Goal: Task Accomplishment & Management: Use online tool/utility

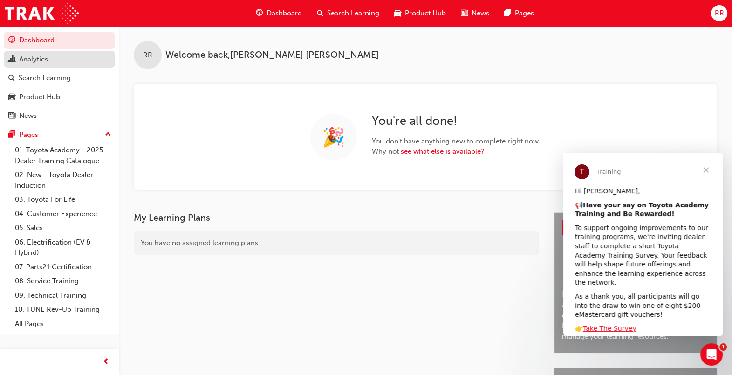
click at [52, 60] on div "Analytics" at bounding box center [59, 60] width 102 height 12
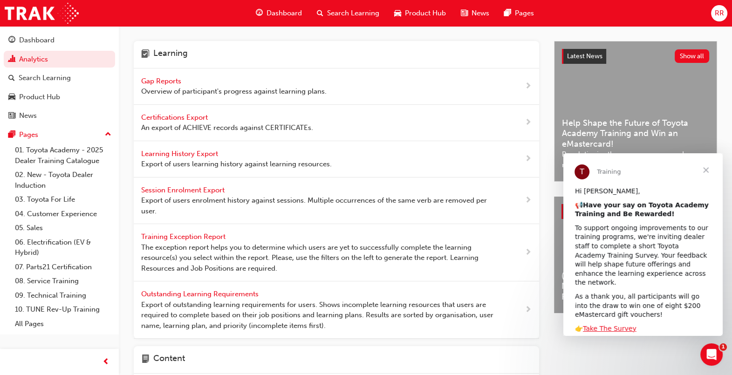
click at [164, 81] on span "Gap Reports" at bounding box center [162, 81] width 42 height 8
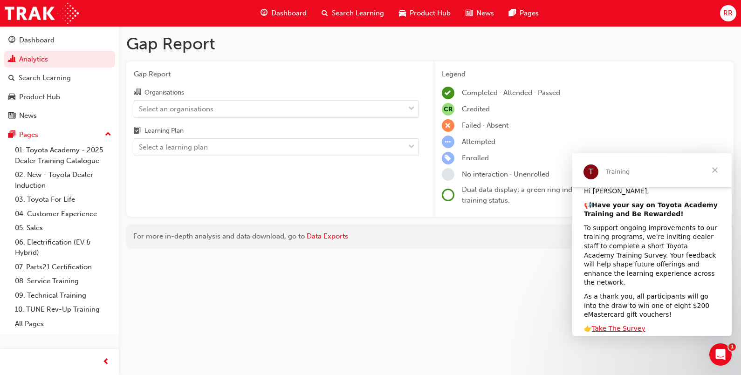
scroll to position [58, 0]
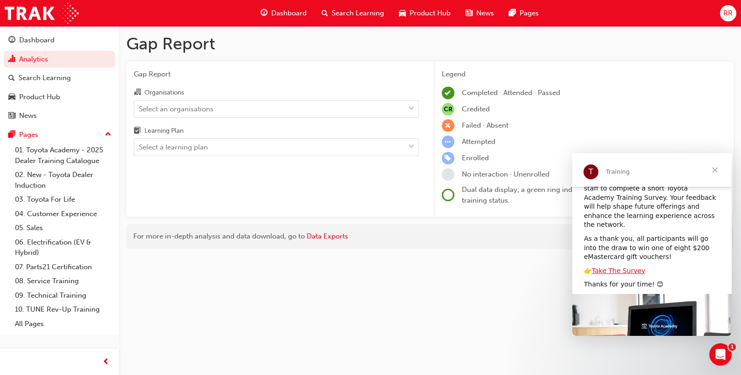
click at [716, 171] on span "Close" at bounding box center [715, 170] width 34 height 34
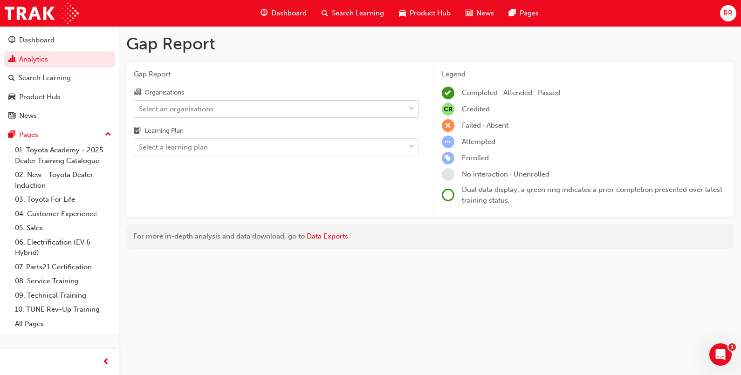
click at [247, 106] on div "Select an organisations" at bounding box center [269, 109] width 270 height 16
click at [140, 106] on input "Organisations Select an organisations" at bounding box center [139, 108] width 1 height 8
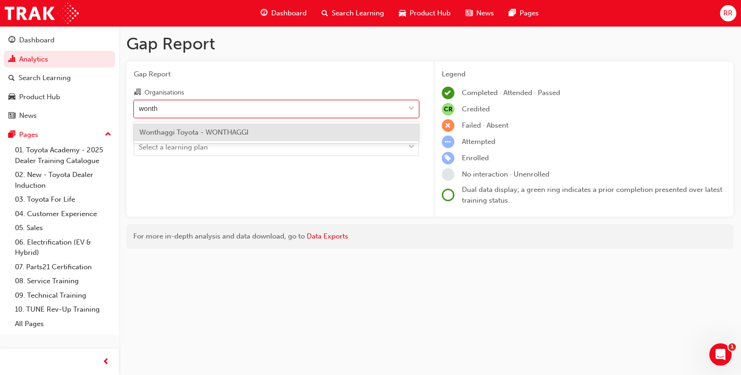
type input "wontha"
click at [275, 113] on div "wontha" at bounding box center [269, 109] width 270 height 16
click at [162, 112] on input "Organisations option Wonthaggi Toyota - WONTHAGGI focused, 299 of 301. 1 result…" at bounding box center [150, 108] width 23 height 8
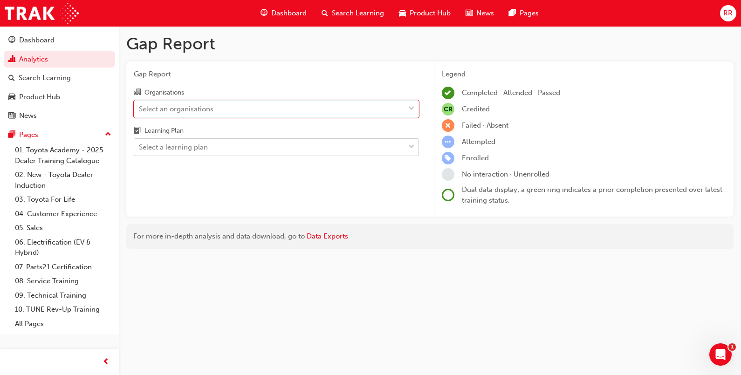
click at [340, 151] on div "Select a learning plan" at bounding box center [269, 147] width 270 height 16
click at [140, 151] on input "Learning Plan Select a learning plan" at bounding box center [139, 147] width 1 height 8
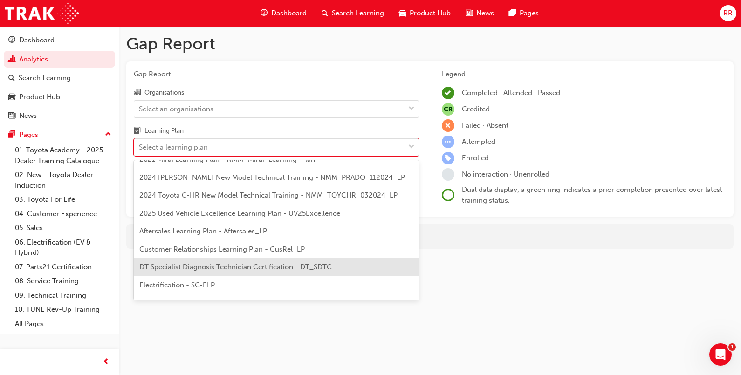
click at [253, 265] on span "DT Specialist Diagnosis Technician Certification - DT_SDTC" at bounding box center [235, 267] width 192 height 8
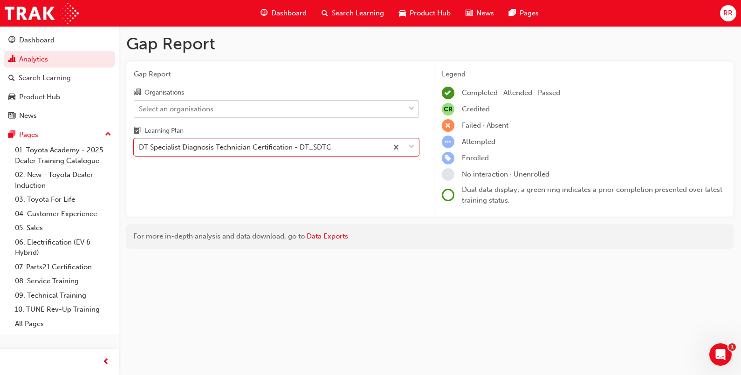
click at [391, 111] on div "Select an organisations" at bounding box center [269, 109] width 270 height 16
click at [140, 111] on input "Organisations Select an organisations" at bounding box center [139, 108] width 1 height 8
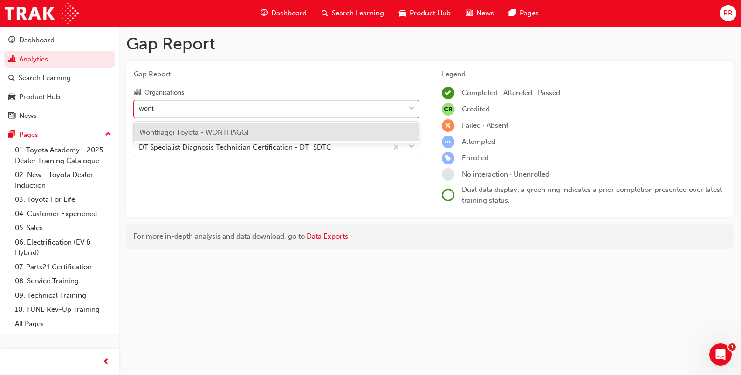
type input "wonth"
click at [219, 130] on span "Wonthaggi Toyota - WONTHAGGI" at bounding box center [193, 132] width 109 height 8
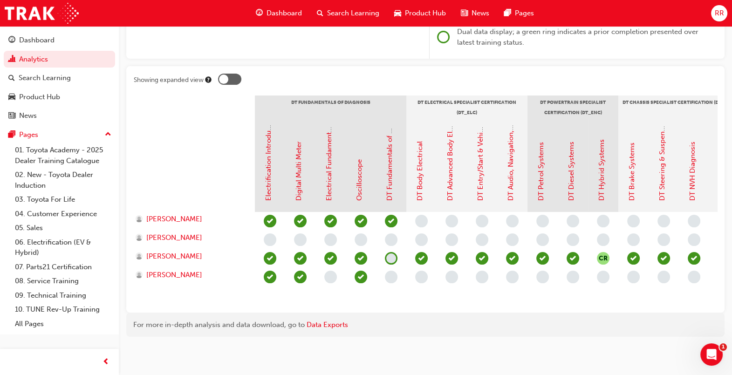
scroll to position [0, 52]
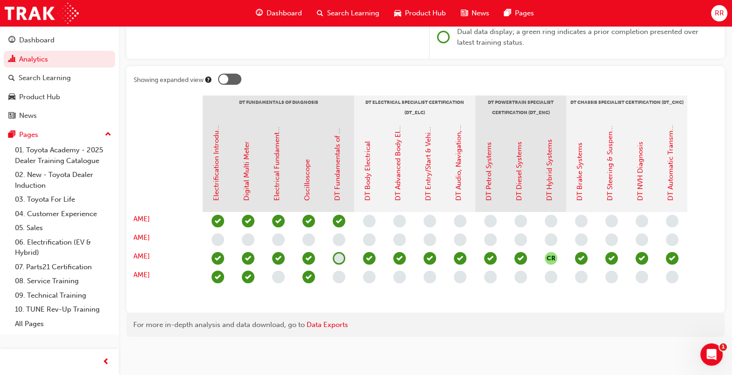
click at [668, 252] on span "learningRecordVerb_ATTEND-icon" at bounding box center [672, 258] width 13 height 13
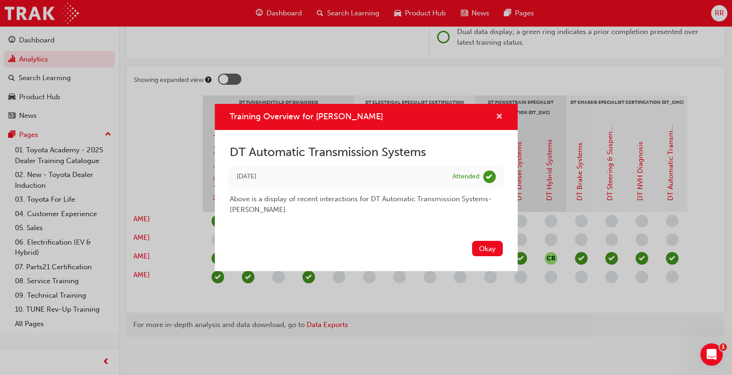
click at [499, 121] on span "cross-icon" at bounding box center [499, 117] width 7 height 8
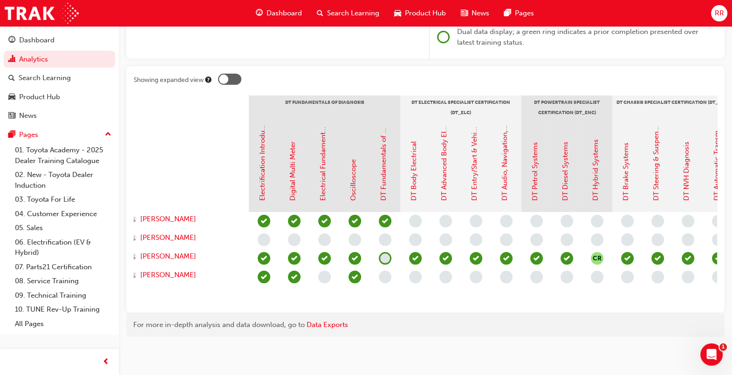
scroll to position [0, 21]
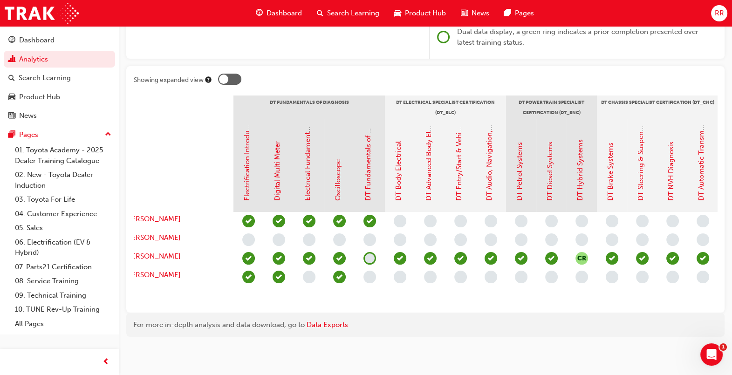
drag, startPoint x: 473, startPoint y: 340, endPoint x: 680, endPoint y: 54, distance: 353.7
click at [678, 53] on div "Gap Report Gap Report Organisations Wonthaggi Toyota - WONTHAGGI Learning Plan …" at bounding box center [425, 110] width 613 height 484
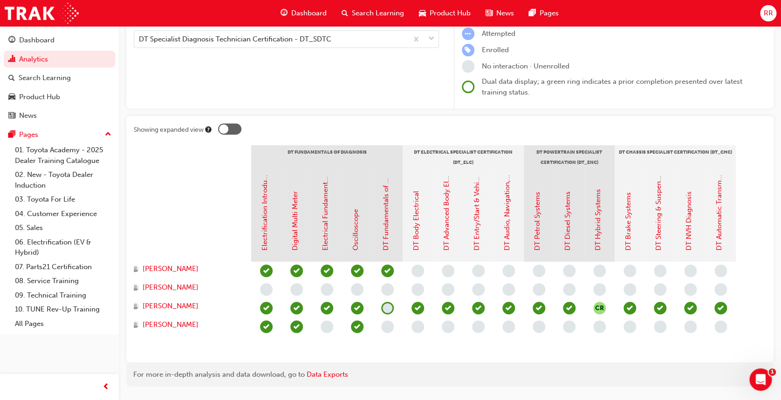
scroll to position [0, 0]
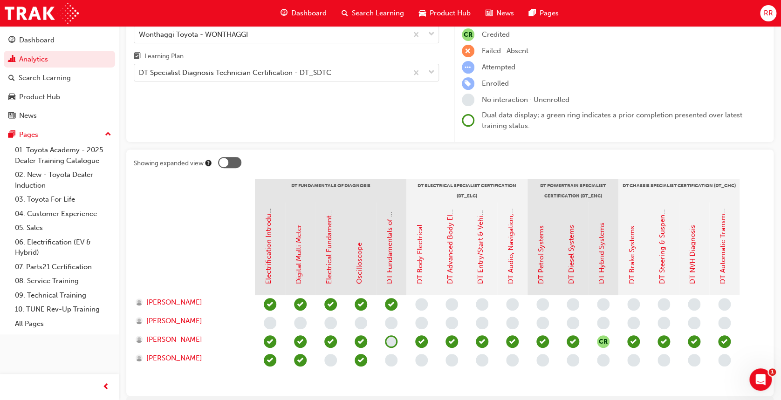
drag, startPoint x: 700, startPoint y: 2, endPoint x: 478, endPoint y: 162, distance: 273.8
click at [361, 116] on div "Gap Report Organisations Wonthaggi Toyota - WONTHAGGI Learning Plan DT Speciali…" at bounding box center [286, 65] width 320 height 156
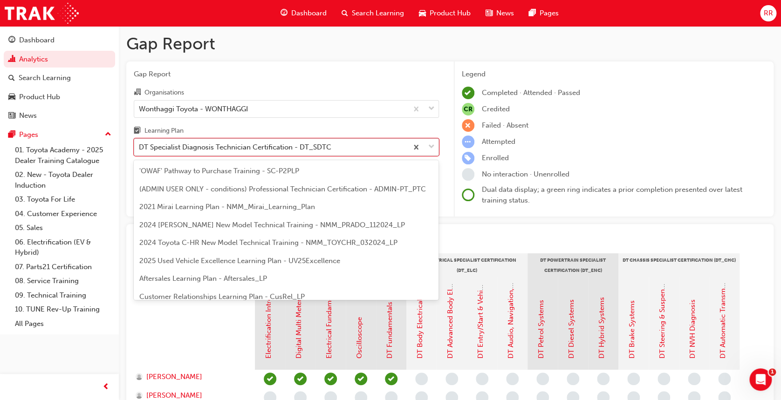
click at [429, 153] on span "down-icon" at bounding box center [431, 147] width 7 height 12
click at [140, 151] on input "Learning Plan option DT Specialist Diagnosis Technician Certification - DT_SDTC…" at bounding box center [139, 147] width 1 height 8
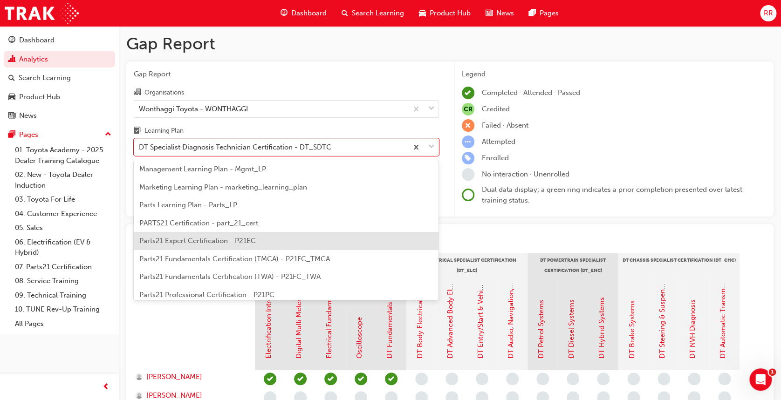
scroll to position [475, 0]
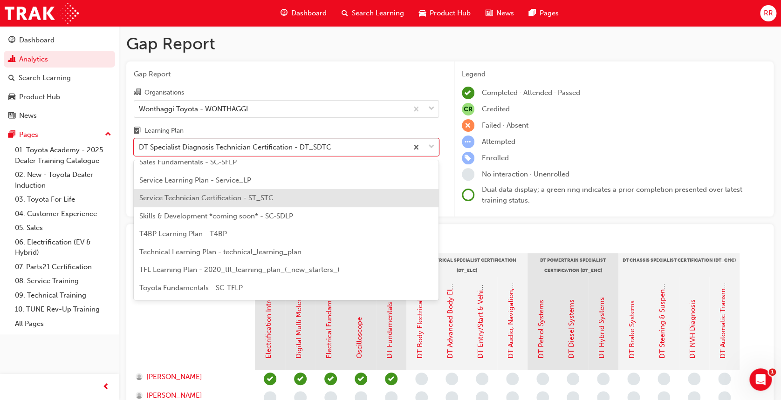
click at [242, 202] on span "Service Technician Certification - ST_STC" at bounding box center [206, 198] width 134 height 8
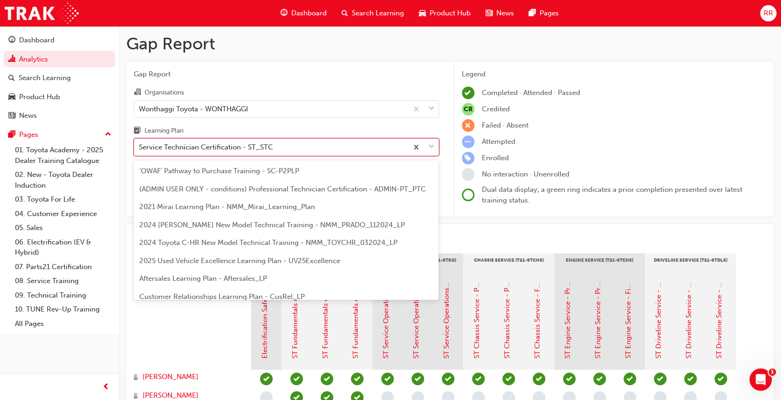
click at [431, 151] on span "down-icon" at bounding box center [431, 147] width 7 height 12
click at [140, 151] on input "Learning Plan option Service Technician Certification - ST_STC, selected. optio…" at bounding box center [139, 147] width 1 height 8
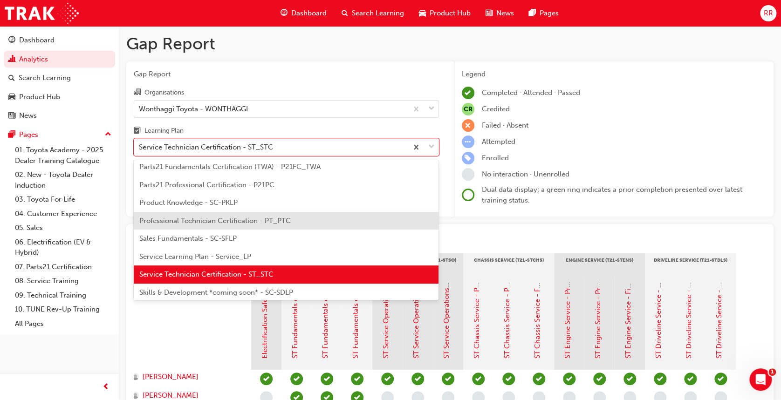
click at [241, 225] on span "Professional Technician Certification - PT_PTC" at bounding box center [214, 221] width 151 height 8
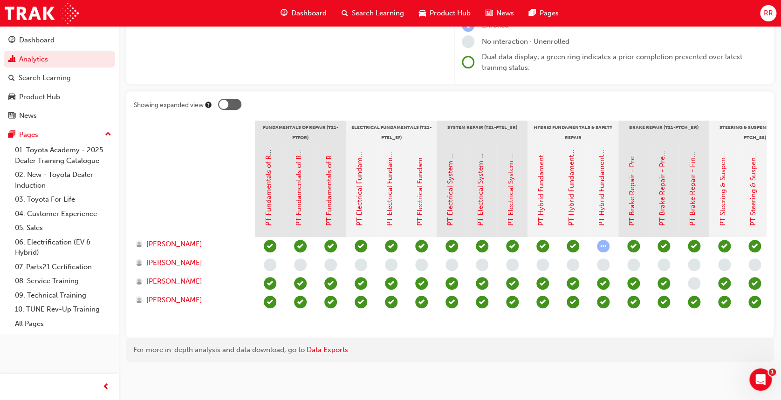
click at [264, 259] on span "learningRecordVerb_NONE-icon" at bounding box center [270, 265] width 13 height 13
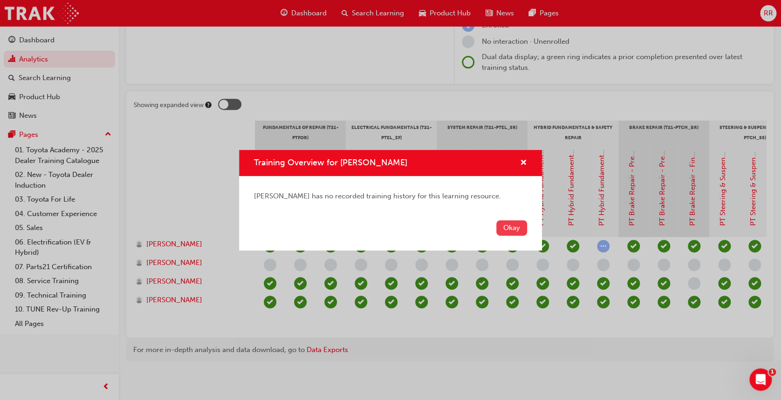
click at [519, 229] on button "Okay" at bounding box center [511, 227] width 31 height 15
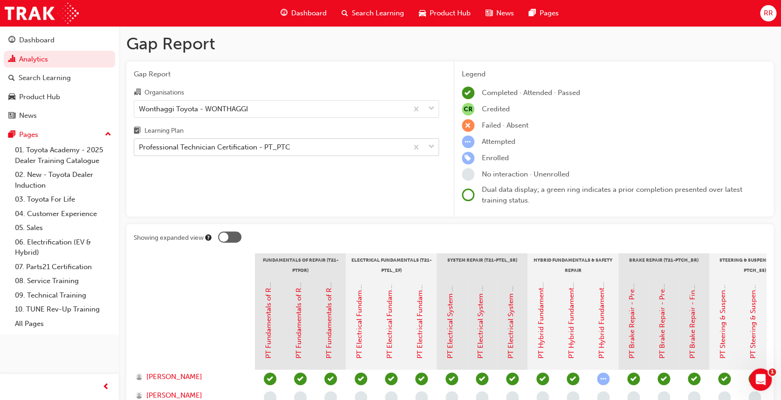
click at [434, 153] on span "down-icon" at bounding box center [431, 147] width 7 height 12
click at [140, 151] on input "Learning Plan Professional Technician Certification - PT_PTC" at bounding box center [139, 147] width 1 height 8
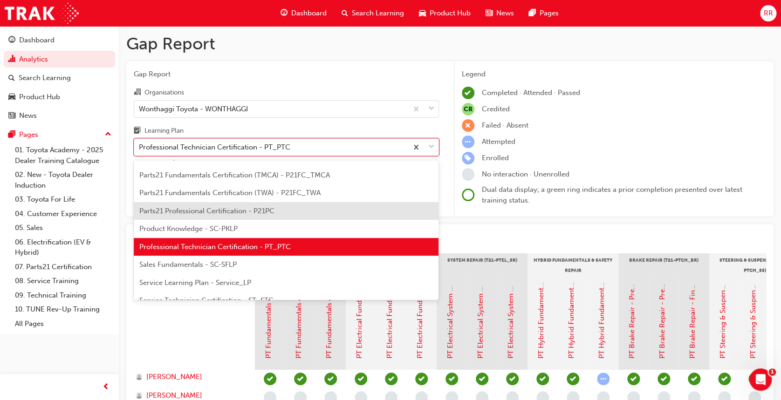
scroll to position [435, 0]
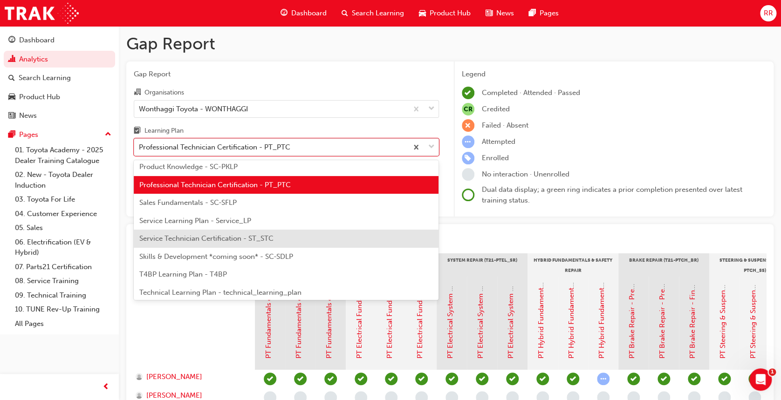
drag, startPoint x: 225, startPoint y: 254, endPoint x: 253, endPoint y: 254, distance: 28.0
click at [226, 248] on div "Service Technician Certification - ST_STC" at bounding box center [286, 239] width 305 height 18
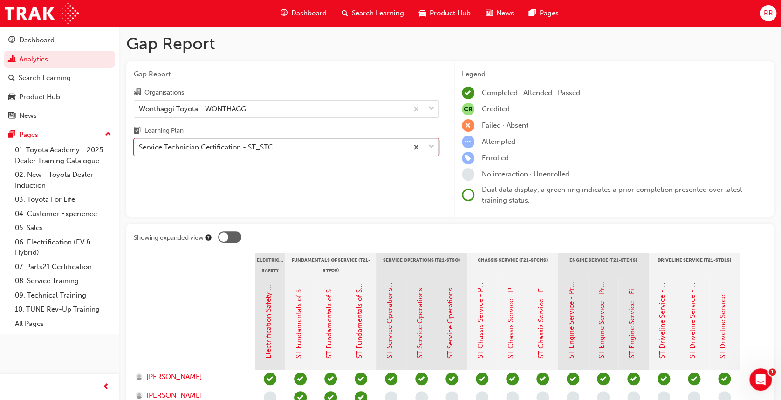
click at [348, 144] on div "Service Technician Certification - ST_STC" at bounding box center [271, 147] width 274 height 16
click at [140, 144] on input "Learning Plan option Service Technician Certification - ST_STC, selected. 0 res…" at bounding box center [139, 147] width 1 height 8
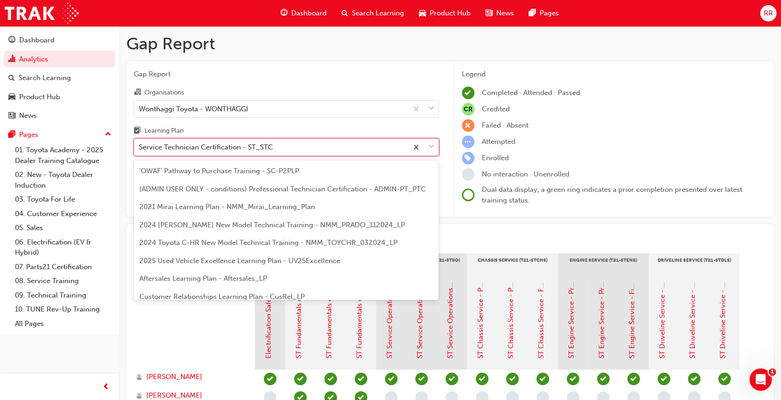
scroll to position [399, 0]
